Goal: Task Accomplishment & Management: Manage account settings

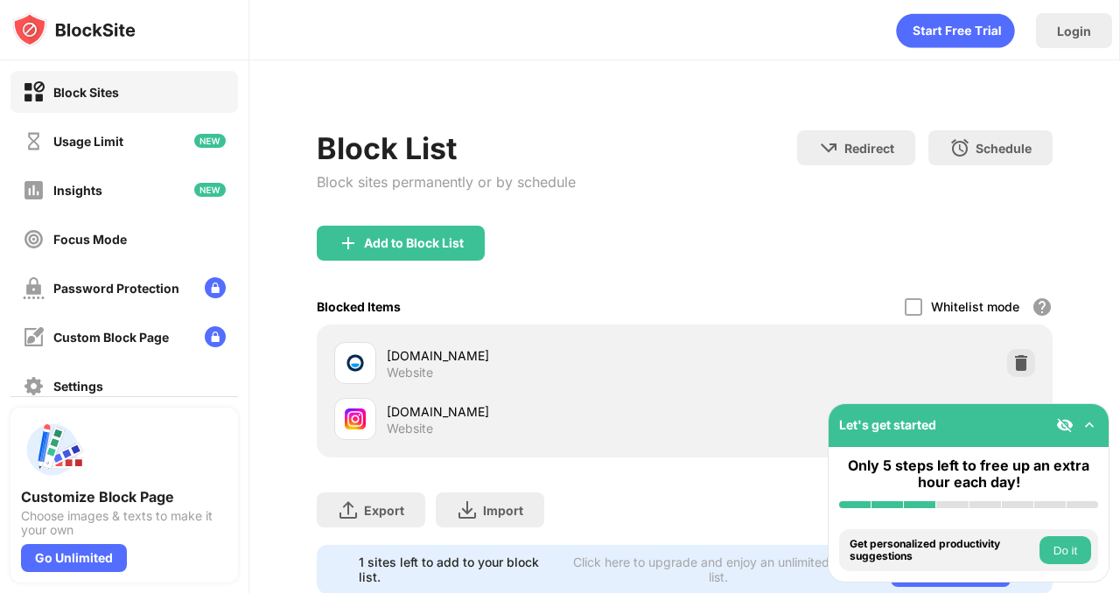
scroll to position [62, 0]
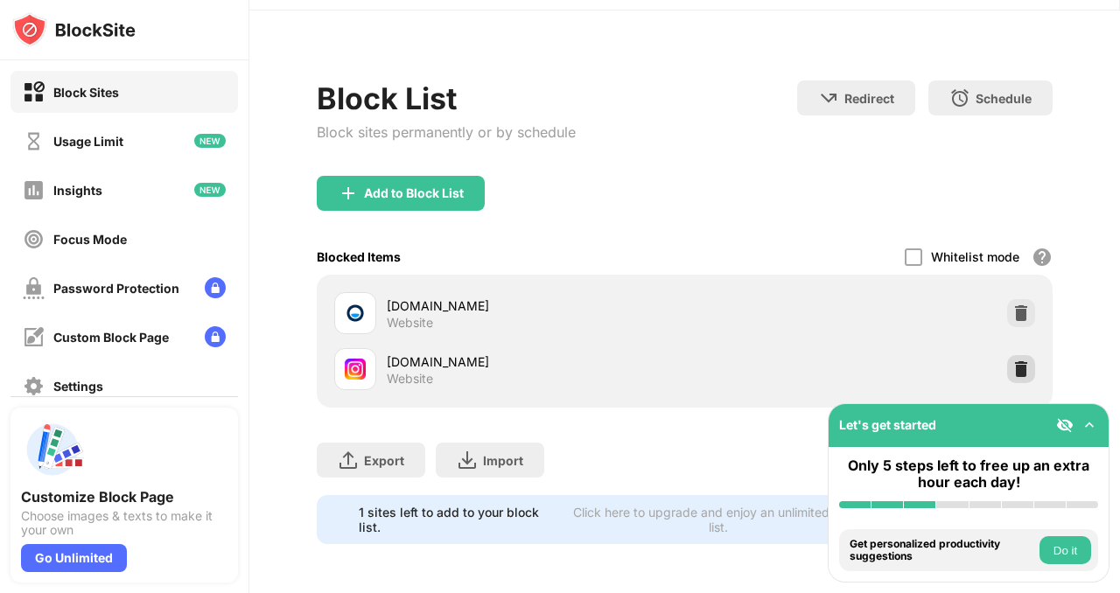
click at [1017, 359] on div at bounding box center [1021, 369] width 28 height 28
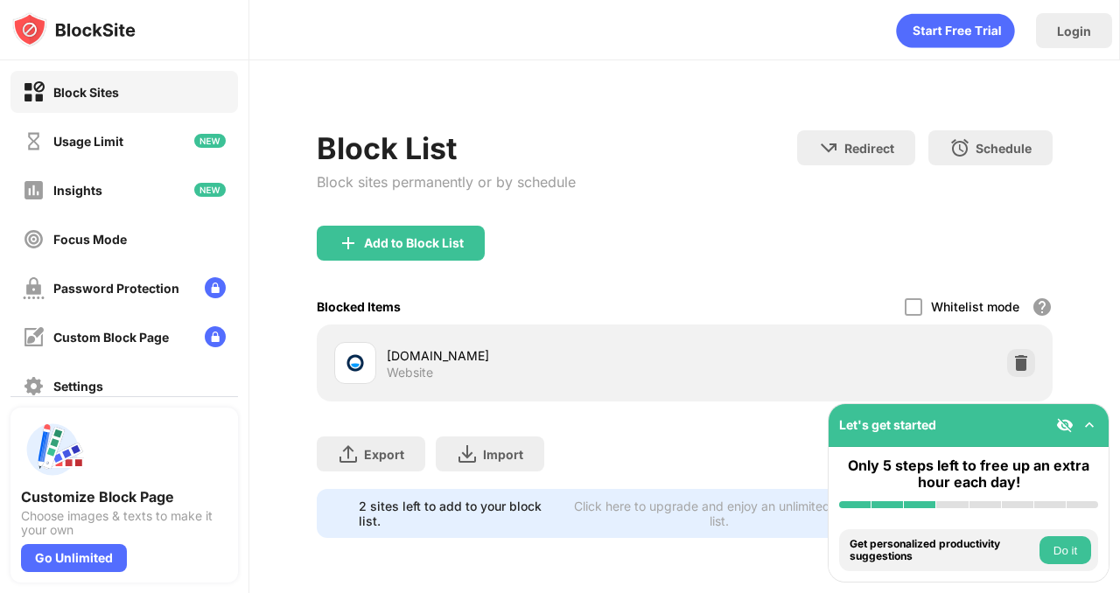
scroll to position [0, 0]
